Goal: Check status: Check status

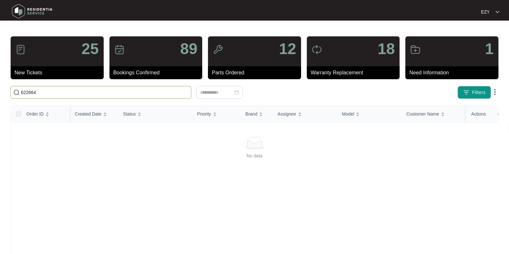
scroll to position [0, 20]
click at [86, 92] on input "622664" at bounding box center [104, 92] width 167 height 7
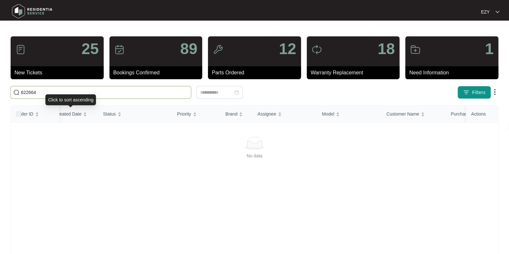
click at [75, 92] on input "622664" at bounding box center [104, 92] width 167 height 7
paste input "16532"
type input "616532"
click at [63, 91] on input "616532" at bounding box center [104, 92] width 167 height 7
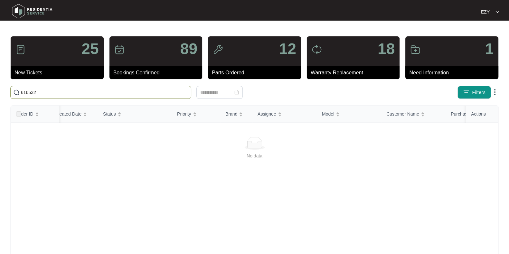
click at [63, 91] on input "616532" at bounding box center [104, 92] width 167 height 7
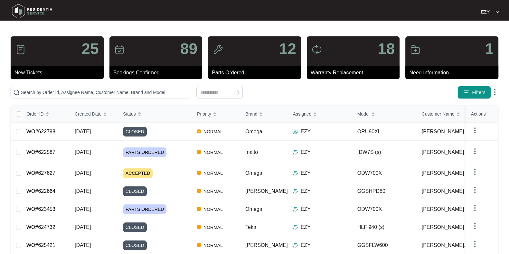
click at [102, 99] on div "25 New Tickets 89 Bookings Confirmed 12 Parts Ordered 18 Warranty Replacement 1…" at bounding box center [254, 182] width 489 height 293
click at [101, 97] on span at bounding box center [100, 92] width 181 height 13
paste input "616532"
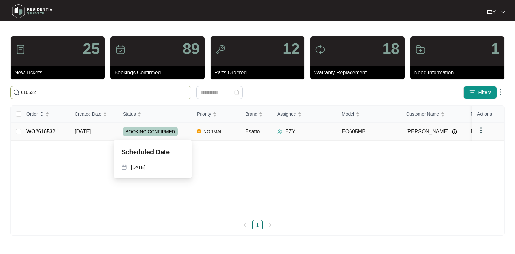
type input "616532"
click at [108, 131] on td "[DATE]" at bounding box center [94, 132] width 48 height 18
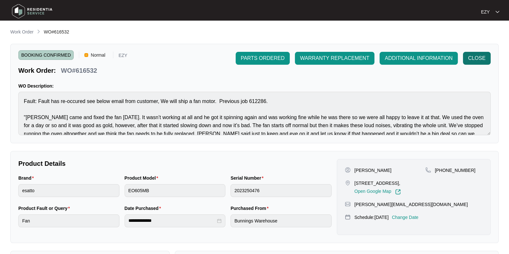
click at [480, 57] on span "CLOSE" at bounding box center [476, 58] width 17 height 8
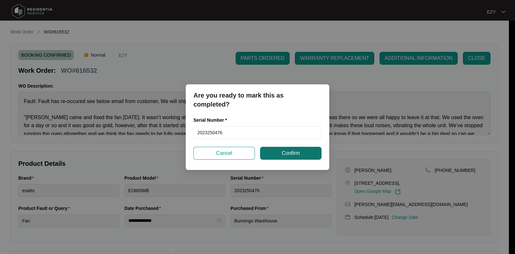
click at [283, 151] on span "Confirm" at bounding box center [291, 153] width 18 height 8
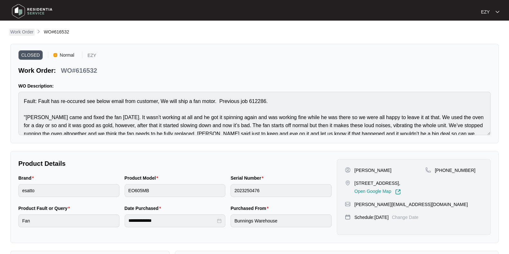
click at [26, 31] on p "Work Order" at bounding box center [21, 32] width 23 height 6
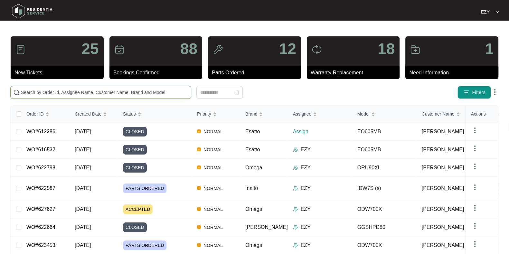
click at [139, 91] on input "text" at bounding box center [104, 92] width 167 height 7
paste input "622664"
type input "622664"
